Goal: Navigation & Orientation: Find specific page/section

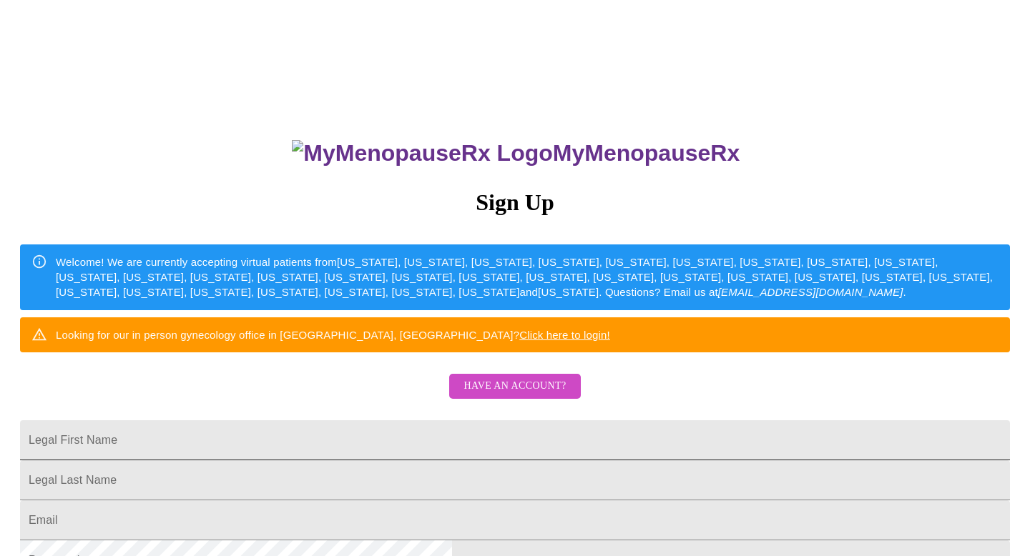
click at [448, 461] on input "Legal First Name" at bounding box center [515, 441] width 990 height 40
click at [240, 426] on div "MyMenopauseRx Sign Up Welcome! We are currently accepting virtual patients from…" at bounding box center [515, 340] width 1019 height 668
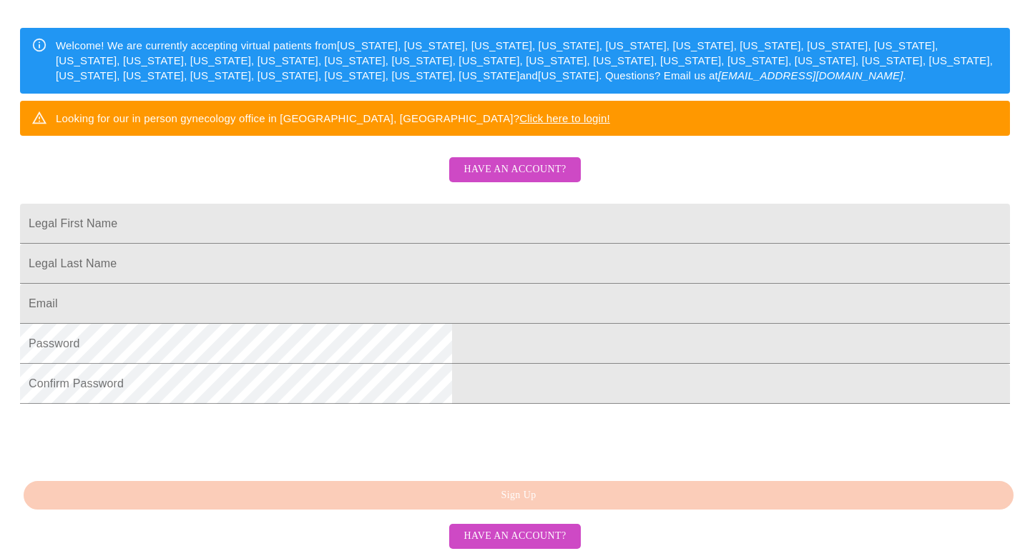
scroll to position [325, 0]
click at [528, 531] on span "Have an account?" at bounding box center [514, 537] width 102 height 18
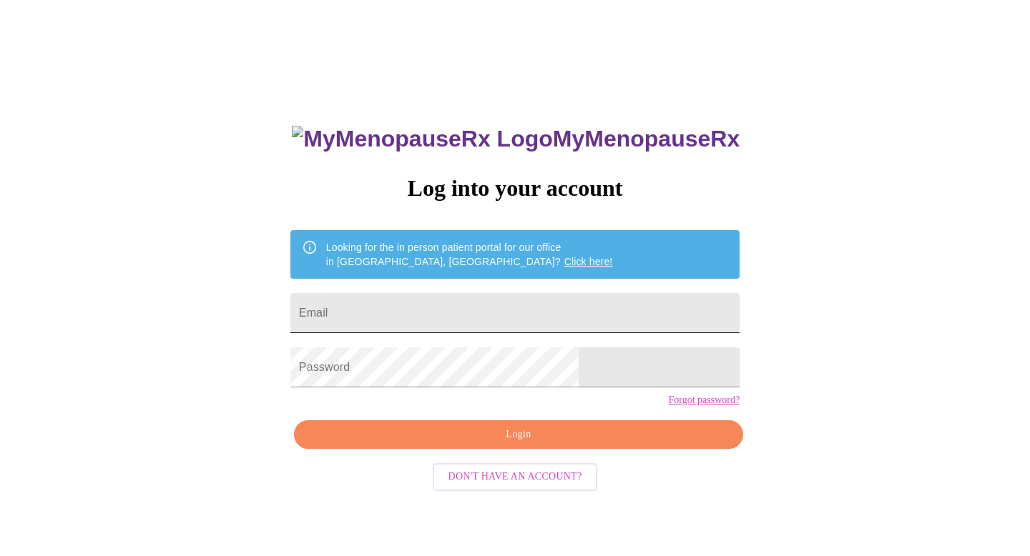
click at [492, 293] on input "Email" at bounding box center [514, 313] width 449 height 40
type input "[EMAIL_ADDRESS][DOMAIN_NAME]"
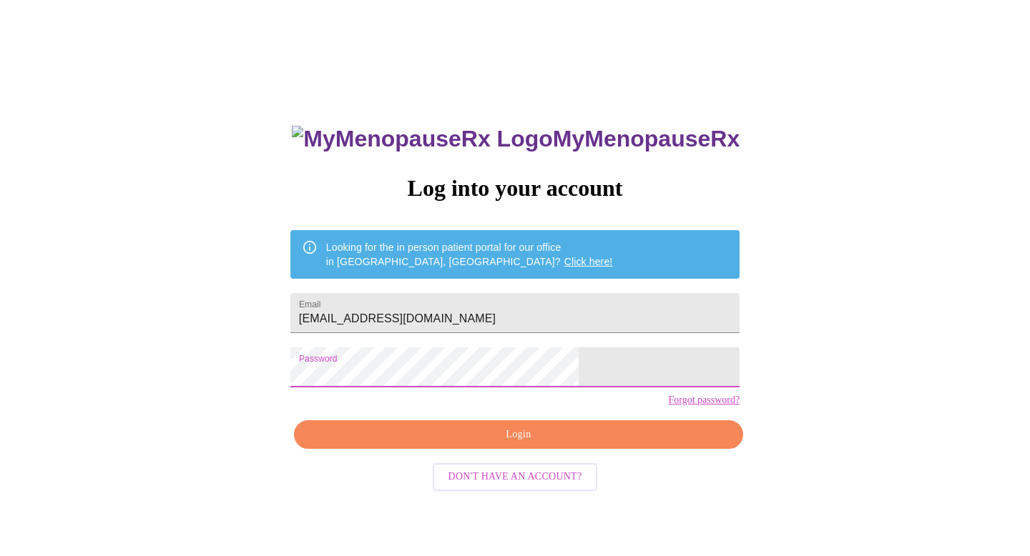
click at [501, 448] on button "Login" at bounding box center [518, 435] width 449 height 29
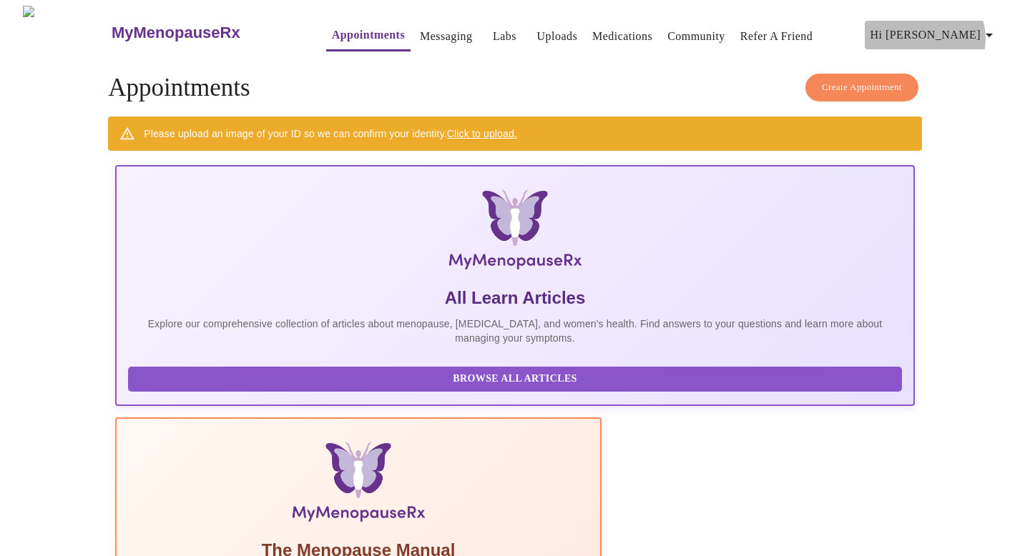
click at [991, 33] on icon "button" at bounding box center [989, 34] width 17 height 17
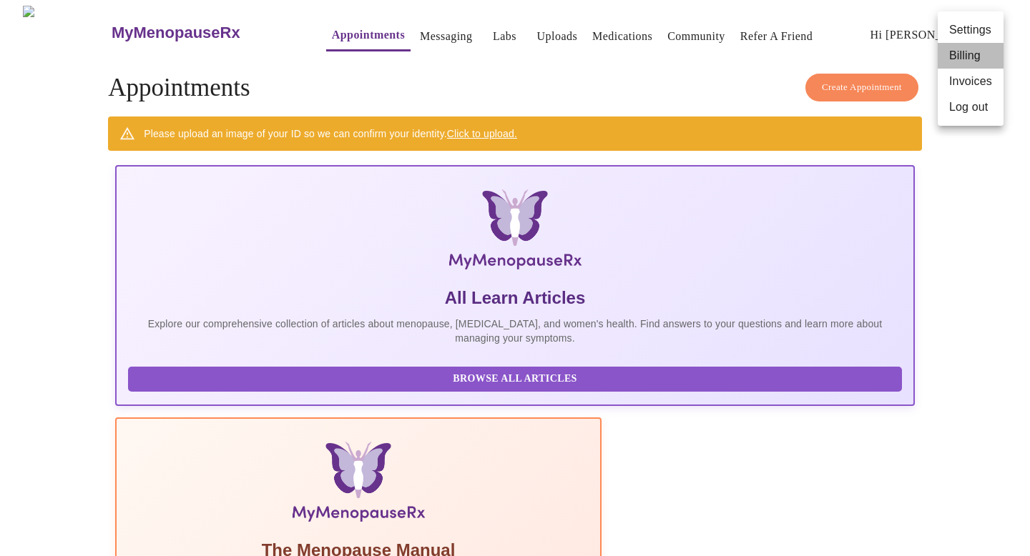
click at [971, 57] on li "Billing" at bounding box center [971, 56] width 66 height 26
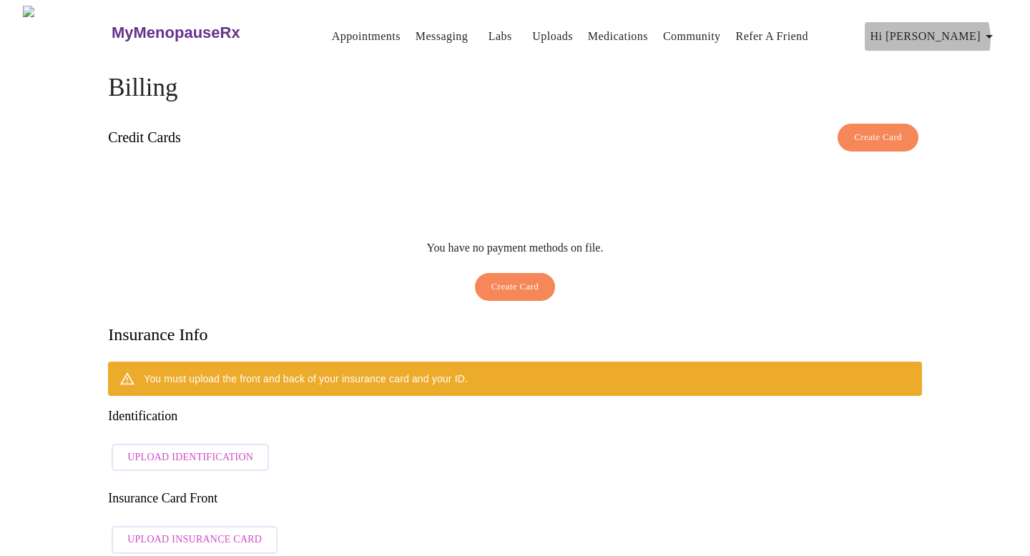
click at [993, 33] on icon "button" at bounding box center [989, 36] width 17 height 17
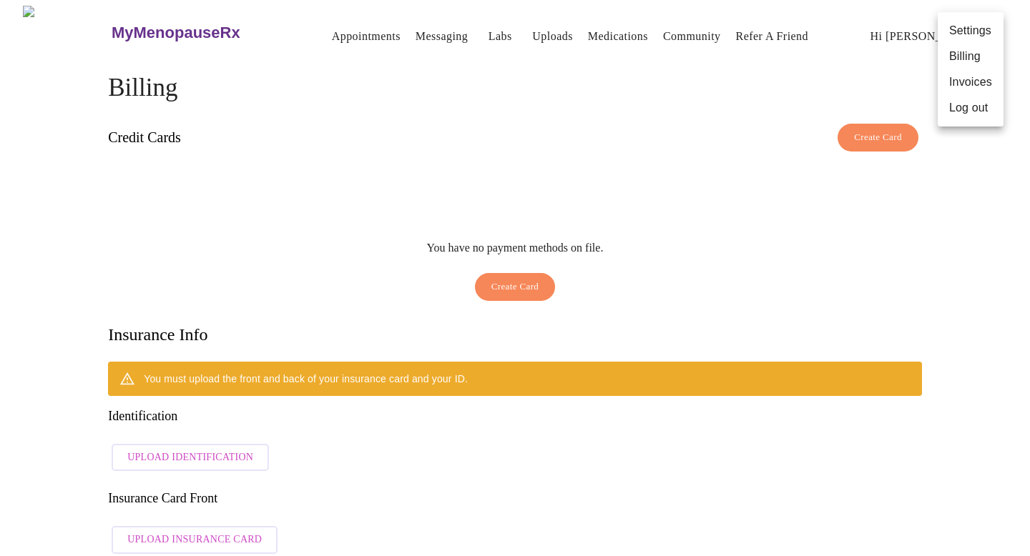
click at [973, 74] on li "Invoices" at bounding box center [971, 82] width 66 height 26
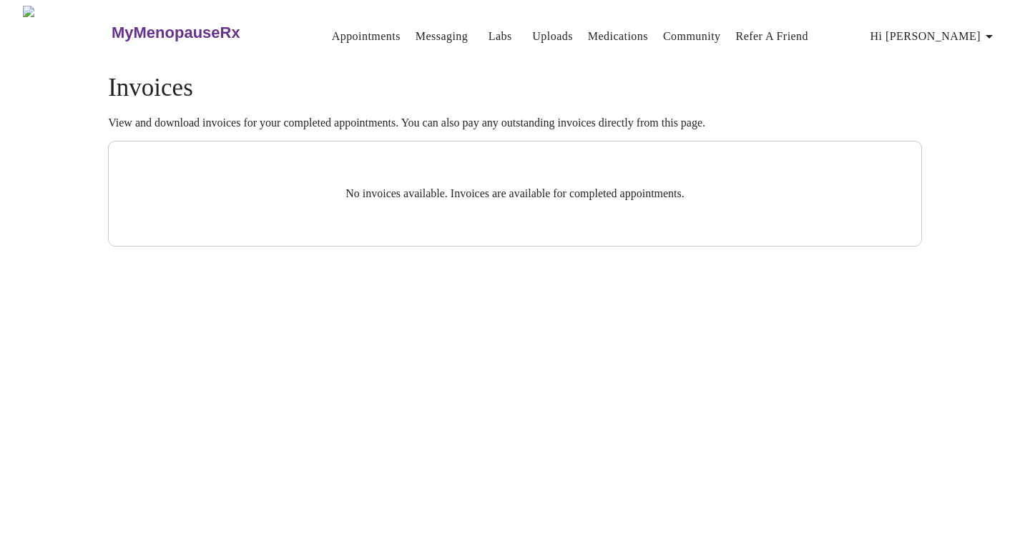
click at [332, 39] on link "Appointments" at bounding box center [366, 36] width 69 height 20
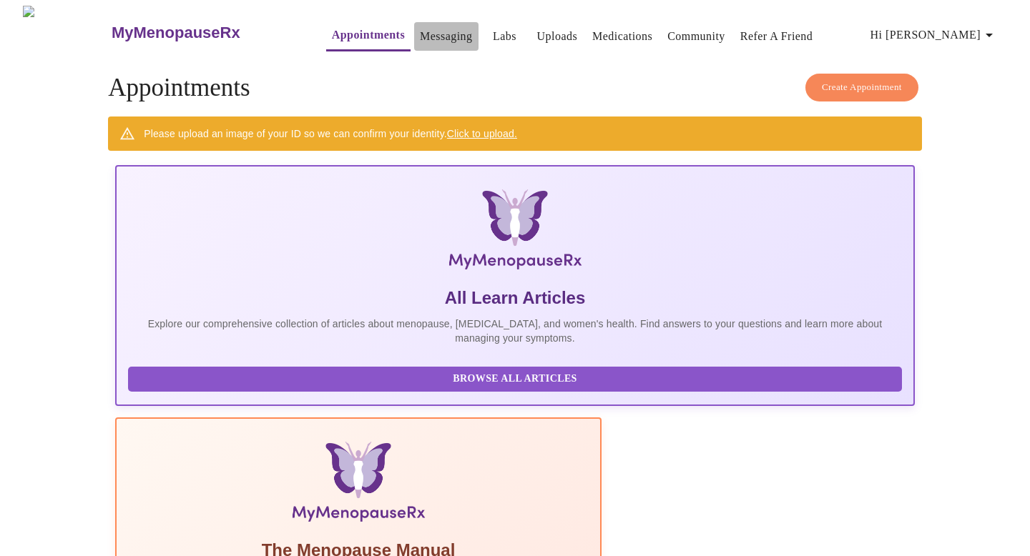
click at [420, 26] on link "Messaging" at bounding box center [446, 36] width 52 height 20
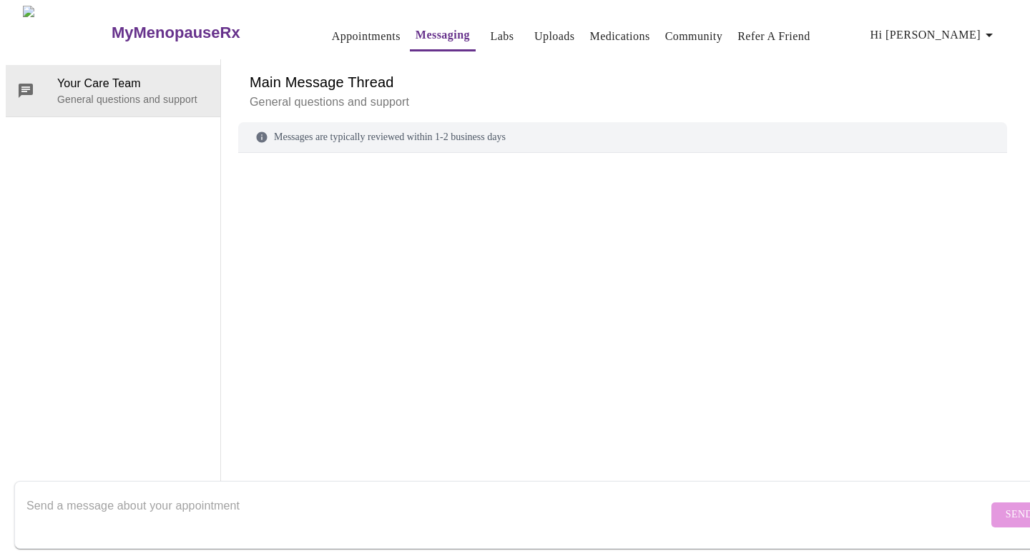
click at [112, 24] on h3 "MyMenopauseRx" at bounding box center [176, 33] width 129 height 19
